Goal: Task Accomplishment & Management: Manage account settings

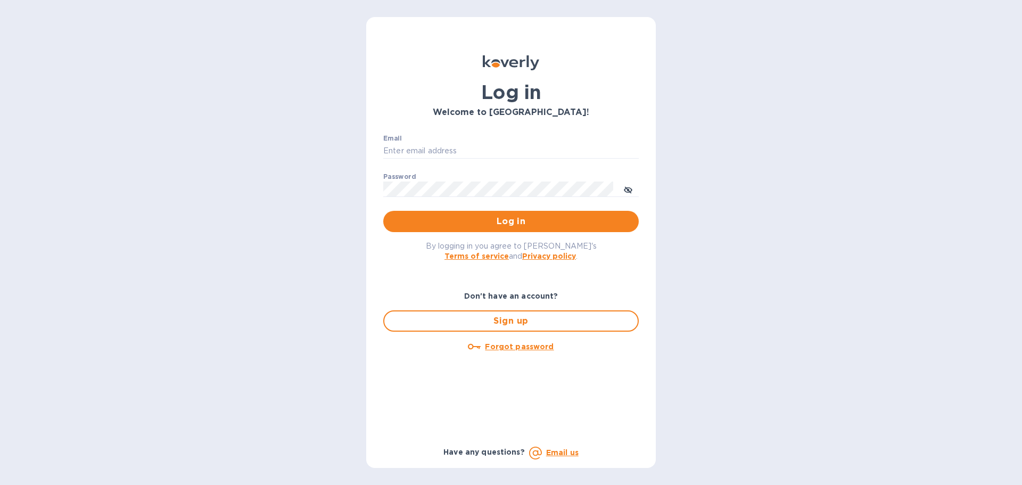
type input "[PERSON_NAME][EMAIL_ADDRESS][PERSON_NAME][DOMAIN_NAME]"
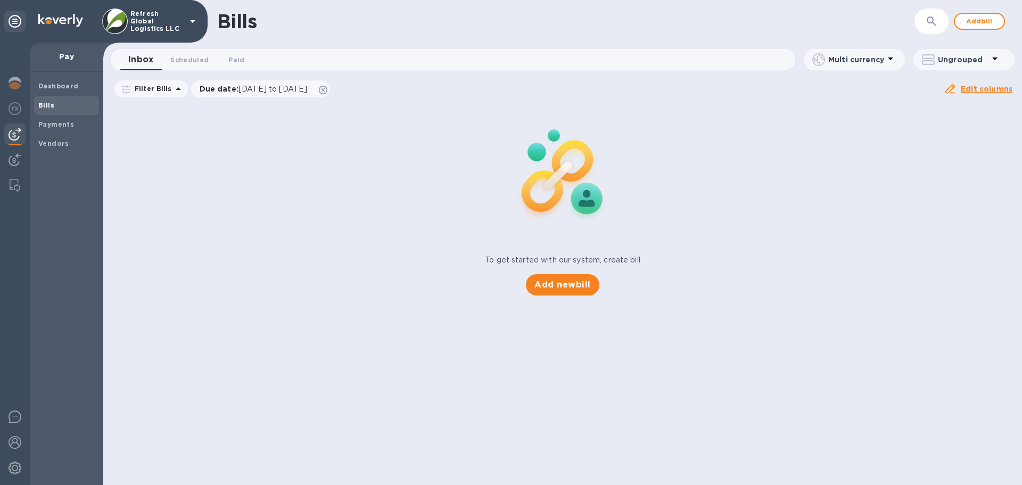
click at [144, 21] on p "Refresh Global Logistics LLC" at bounding box center [156, 21] width 53 height 22
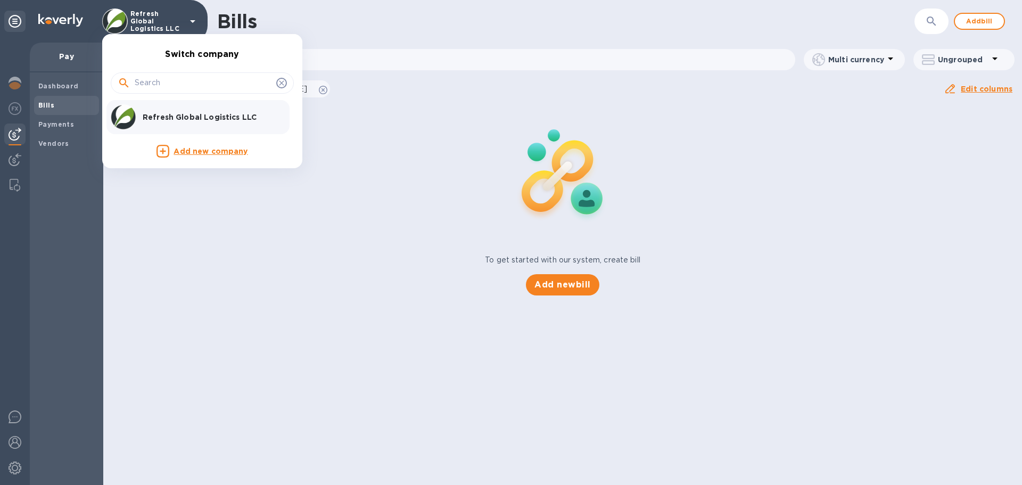
click at [164, 119] on p "Refresh Global Logistics LLC" at bounding box center [210, 117] width 134 height 11
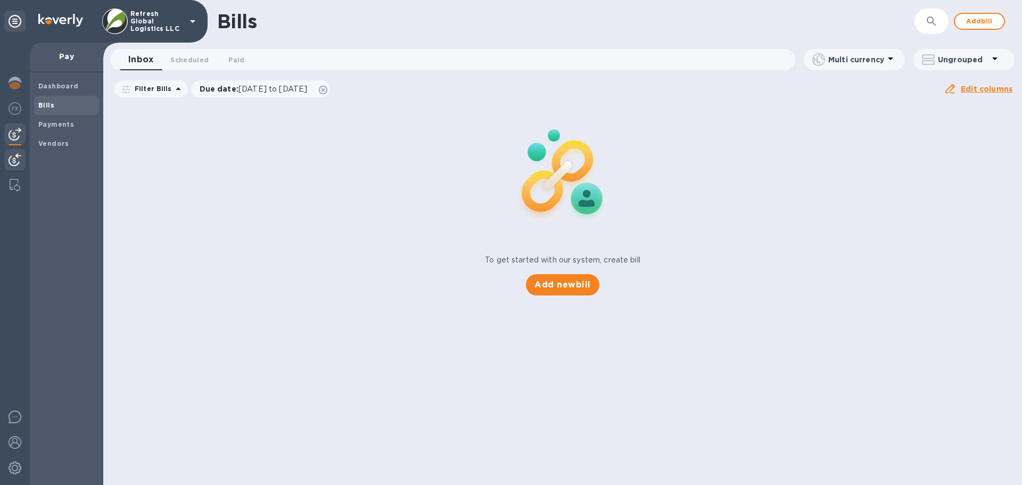
click at [10, 160] on img at bounding box center [15, 159] width 13 height 13
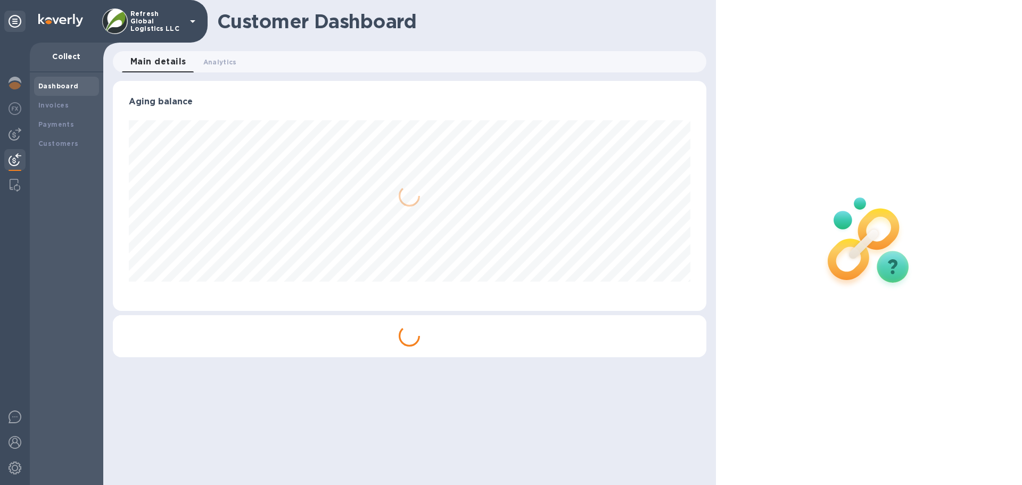
scroll to position [230, 593]
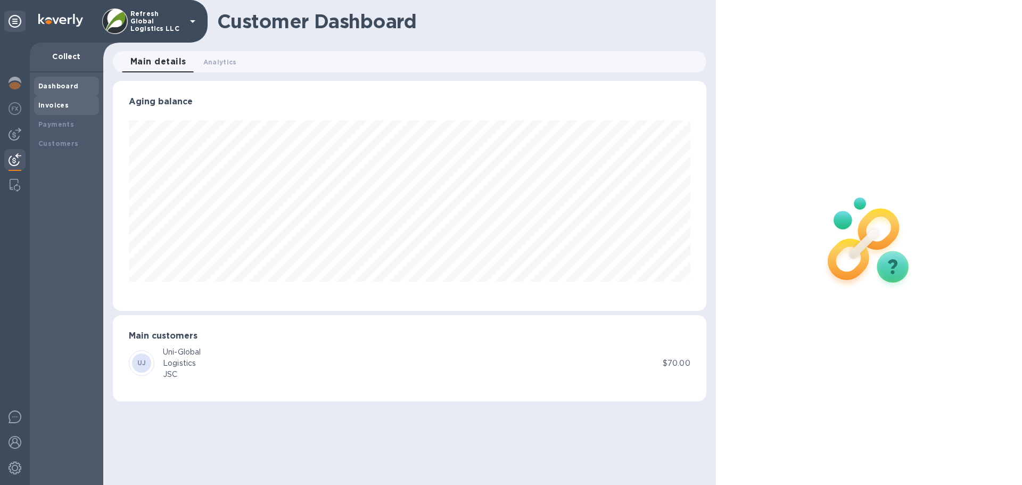
click at [53, 105] on b "Invoices" at bounding box center [53, 105] width 30 height 8
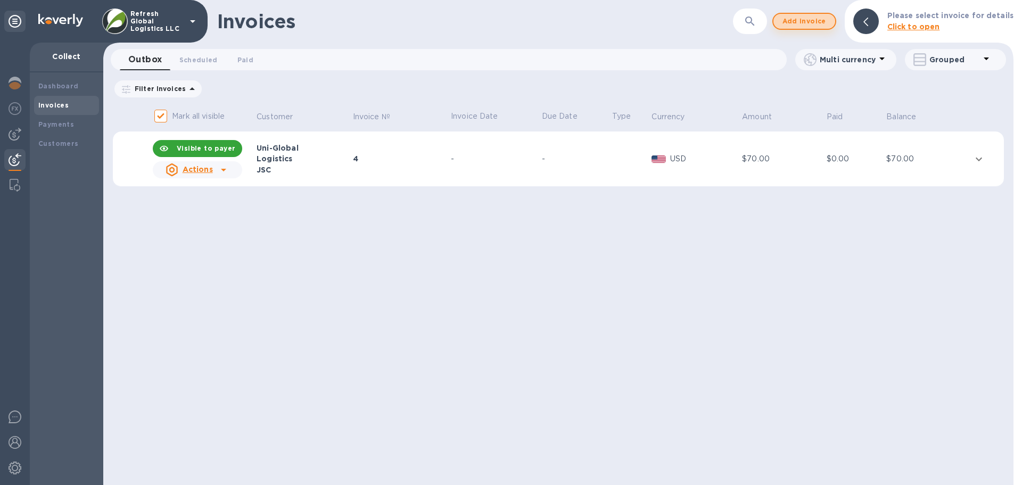
click at [808, 21] on span "Add invoice" at bounding box center [804, 21] width 45 height 13
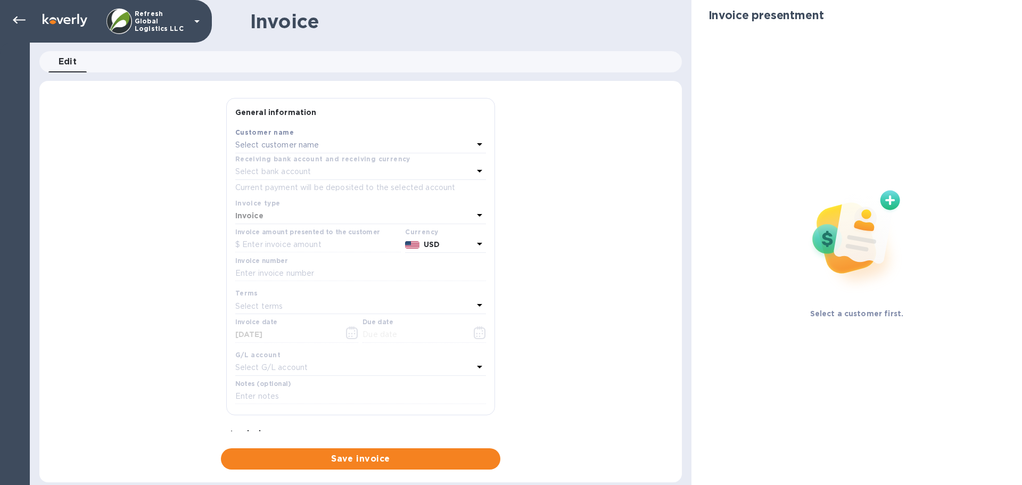
click at [288, 146] on p "Select customer name" at bounding box center [277, 144] width 84 height 11
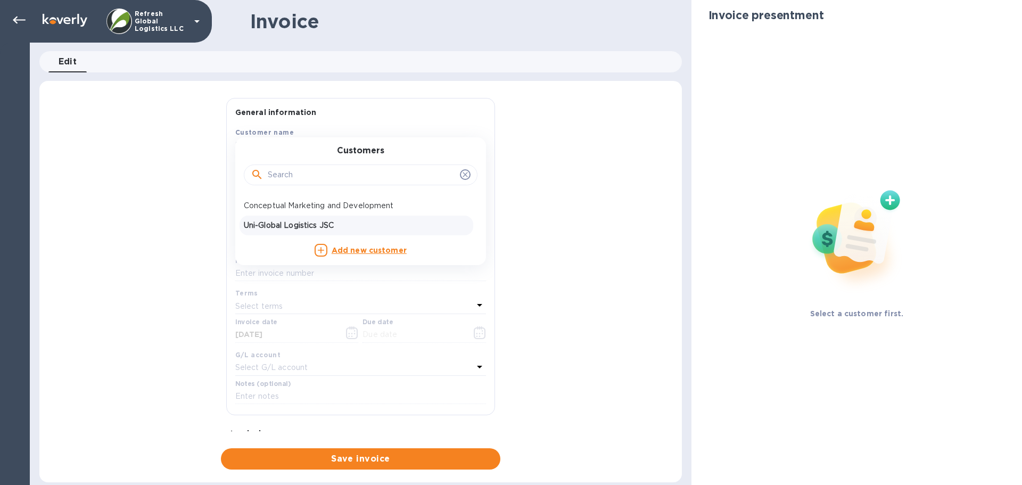
click at [280, 227] on p "Uni-Global Logistics JSC" at bounding box center [356, 225] width 225 height 11
type input "[DATE]"
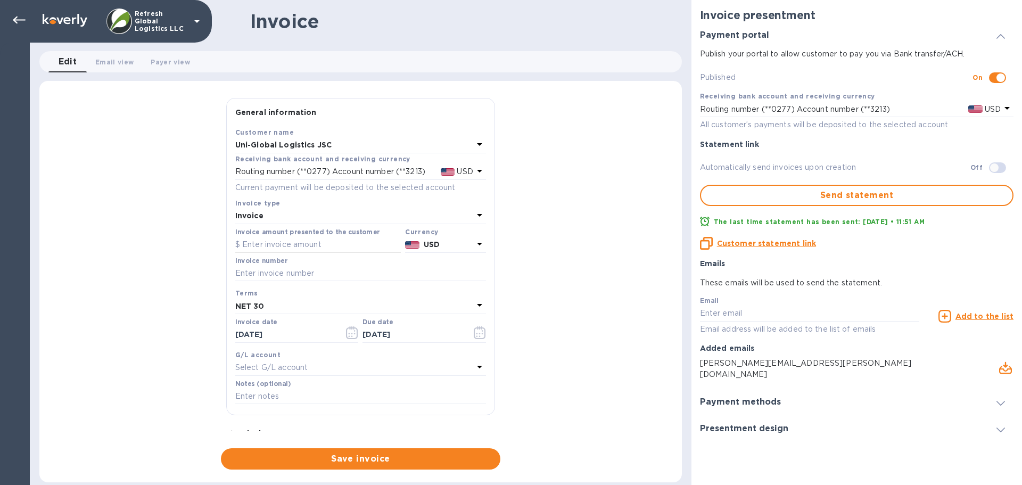
click at [254, 245] on input "text" at bounding box center [318, 245] width 166 height 16
type input "40"
paste input "RGL25081901"
type input "RGL25081901"
click at [297, 306] on div "NET 30" at bounding box center [354, 306] width 238 height 15
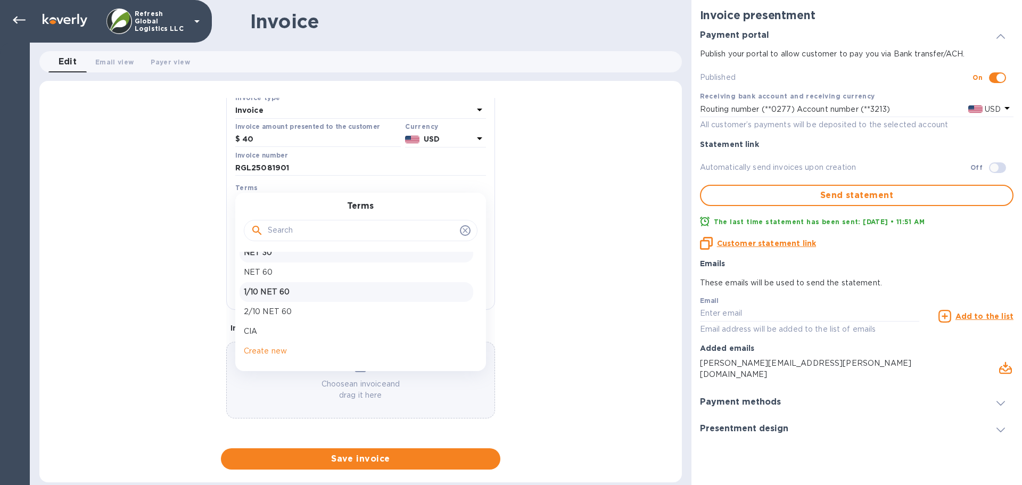
scroll to position [16, 0]
click at [275, 342] on p "Create new" at bounding box center [356, 344] width 225 height 11
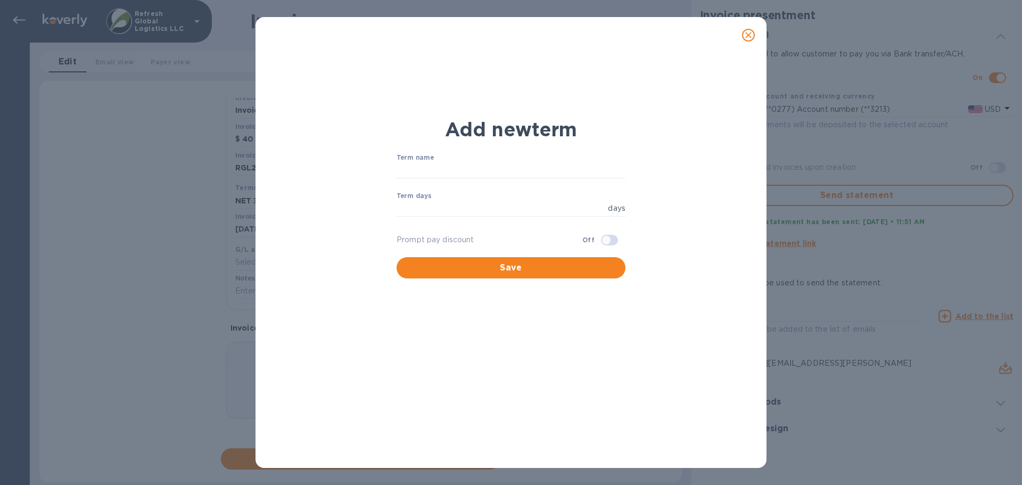
click at [746, 38] on icon "close" at bounding box center [748, 35] width 6 height 6
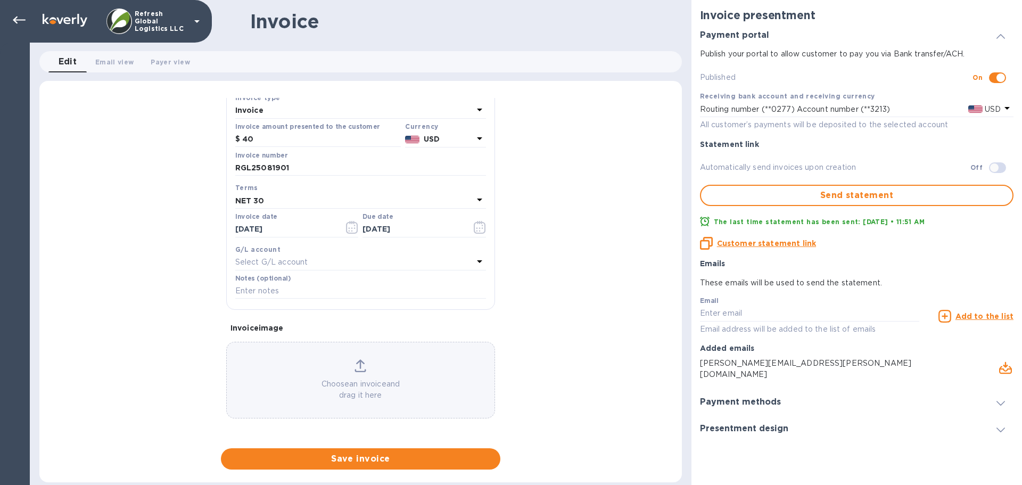
click at [479, 261] on icon at bounding box center [479, 261] width 13 height 13
click at [260, 294] on icon at bounding box center [256, 291] width 9 height 9
click at [612, 276] on div "General information Save Customer name Uni-Global Logistics JSC Receiving bank …" at bounding box center [360, 284] width 643 height 372
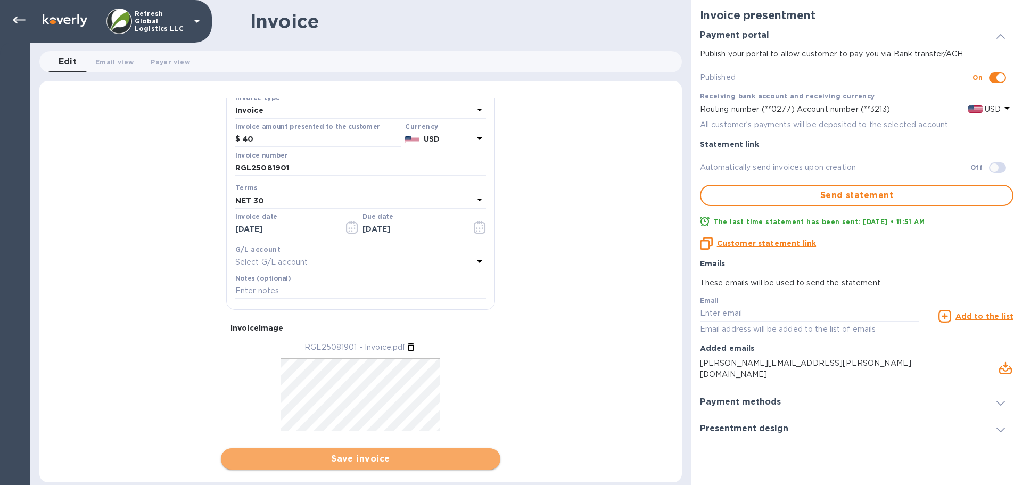
click at [357, 459] on span "Save invoice" at bounding box center [360, 459] width 262 height 13
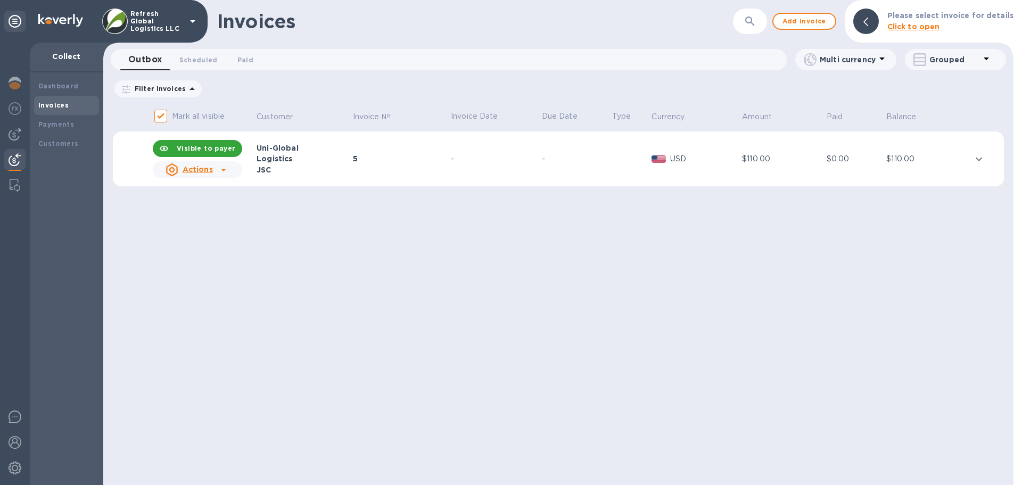
click at [982, 160] on icon "expand row" at bounding box center [979, 159] width 13 height 13
